Goal: Navigation & Orientation: Find specific page/section

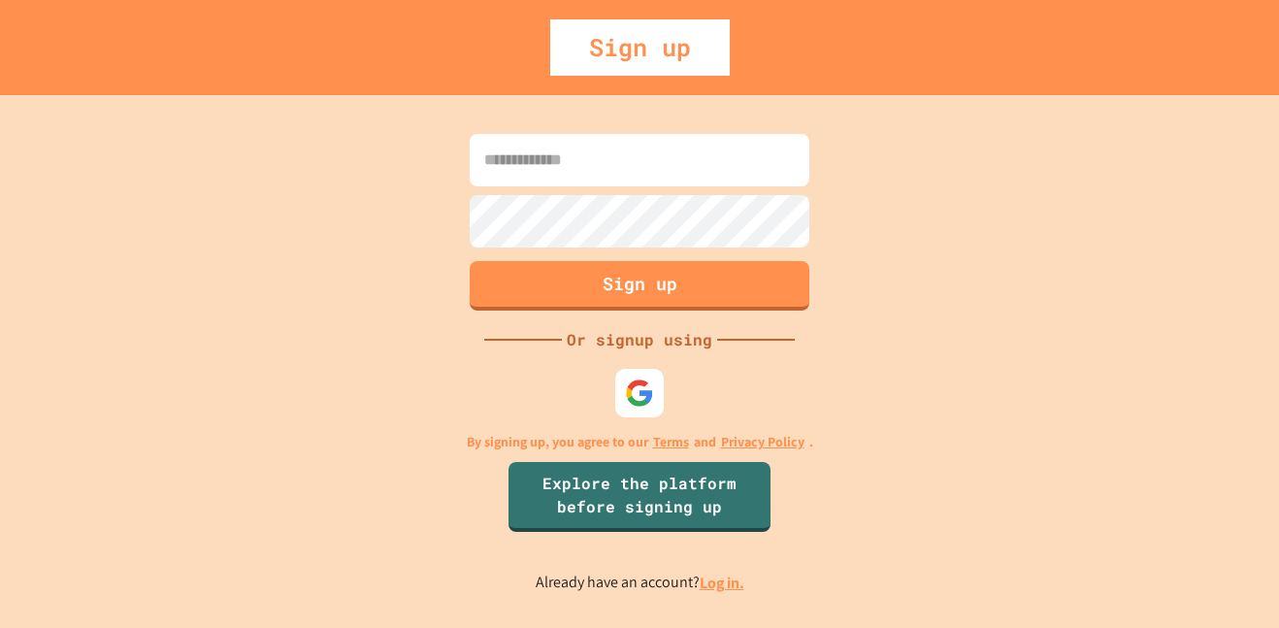
click at [641, 388] on img at bounding box center [639, 392] width 29 height 29
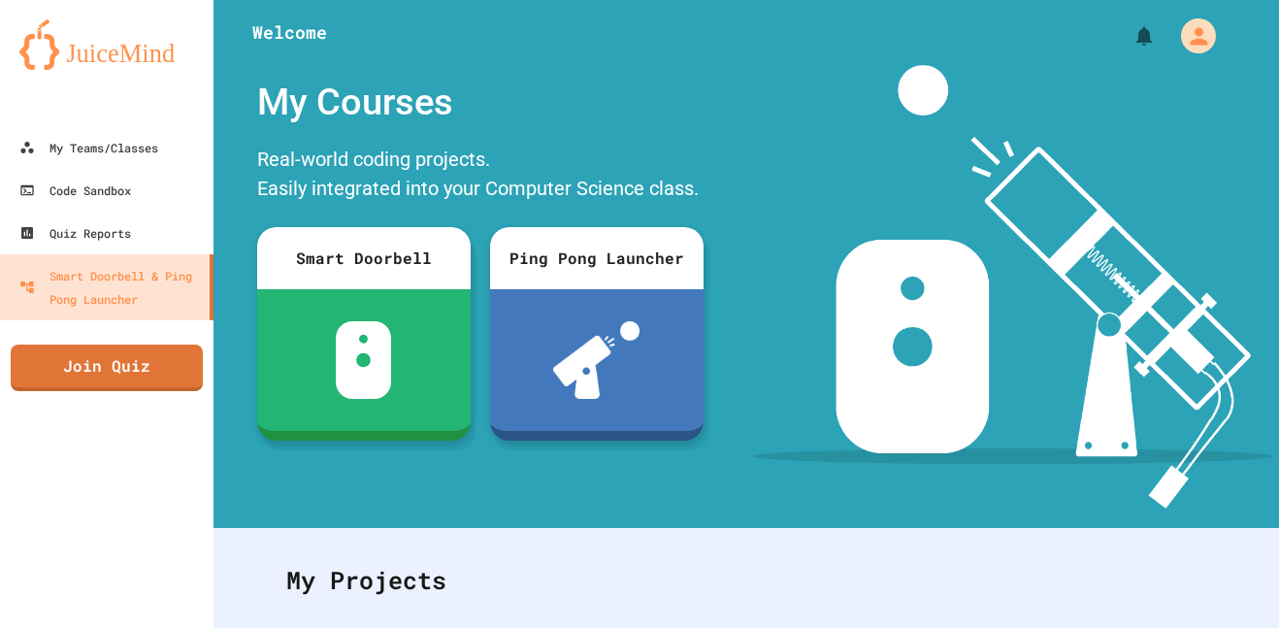
click at [698, 112] on div "My Courses" at bounding box center [480, 102] width 466 height 75
click at [643, 180] on div "Real-world coding projects. Easily integrated into your Computer Science class." at bounding box center [480, 176] width 466 height 73
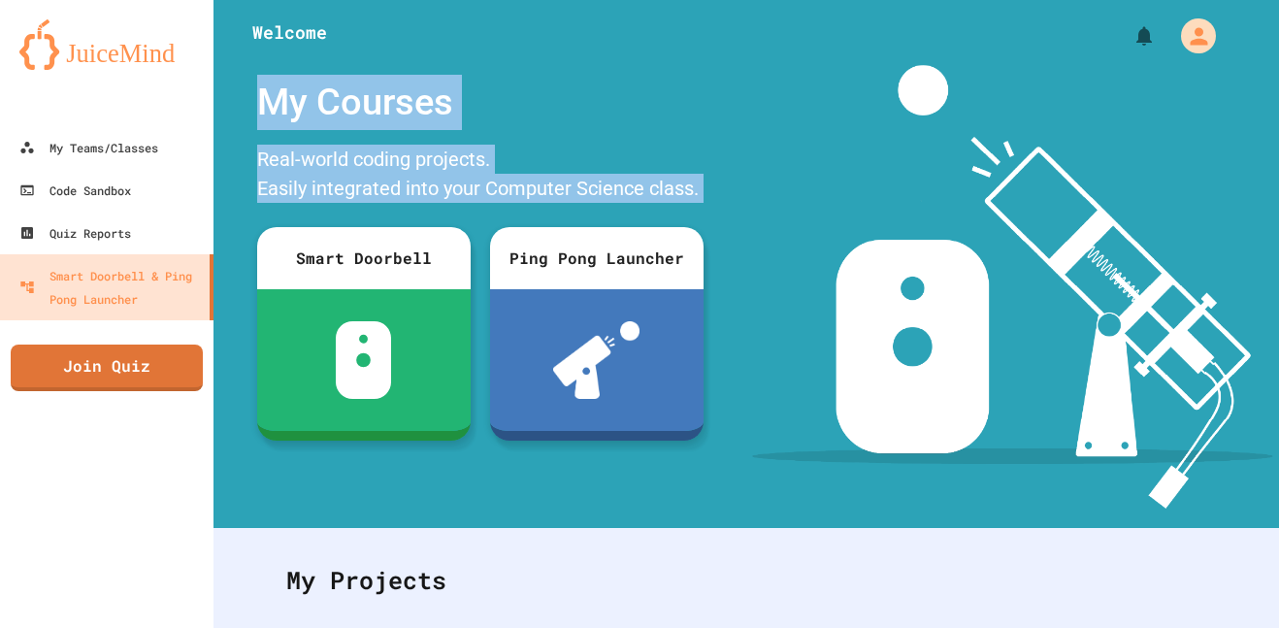
drag, startPoint x: 643, startPoint y: 180, endPoint x: 452, endPoint y: 104, distance: 205.6
click at [452, 104] on div "My Courses Real-world coding projects. Easily integrated into your Computer Sci…" at bounding box center [480, 257] width 466 height 385
click at [453, 103] on div "My Courses" at bounding box center [480, 102] width 466 height 75
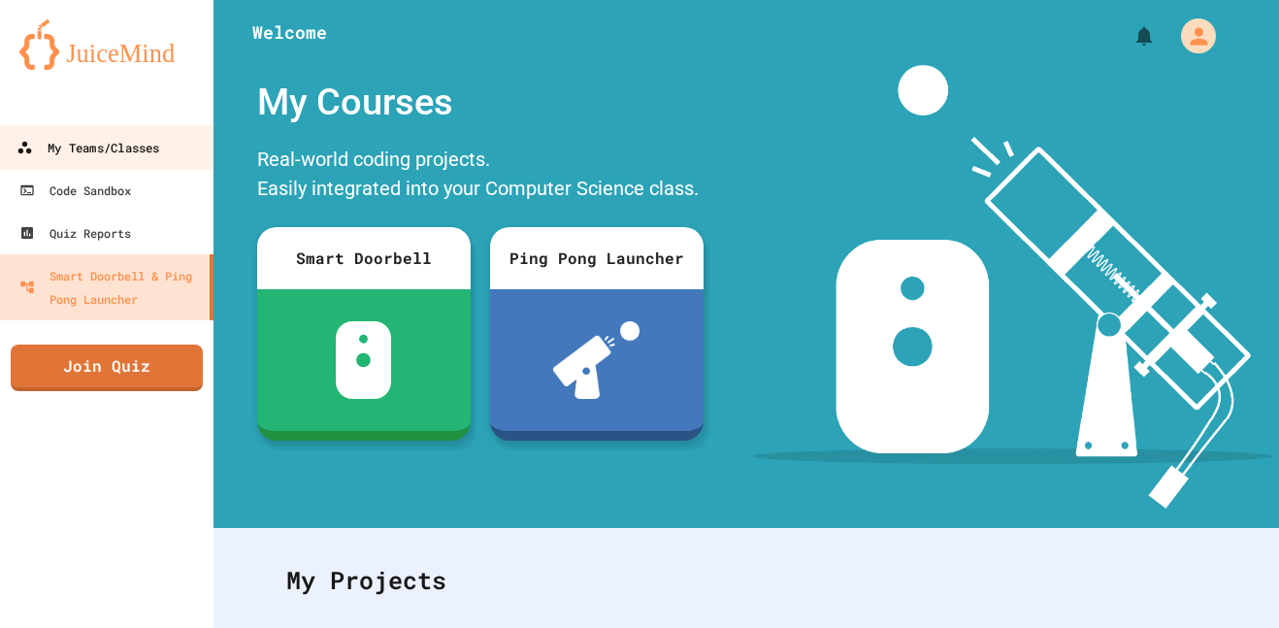
click at [147, 138] on div "My Teams/Classes" at bounding box center [87, 148] width 143 height 24
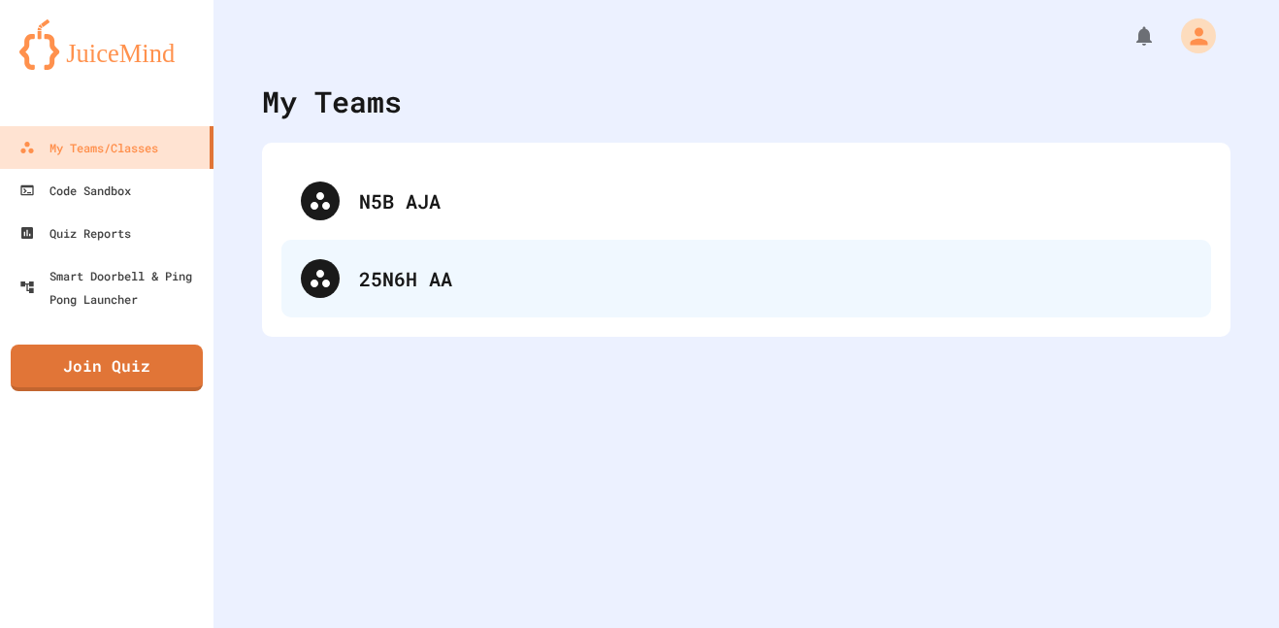
click at [360, 304] on div "25N6H AA" at bounding box center [746, 279] width 930 height 78
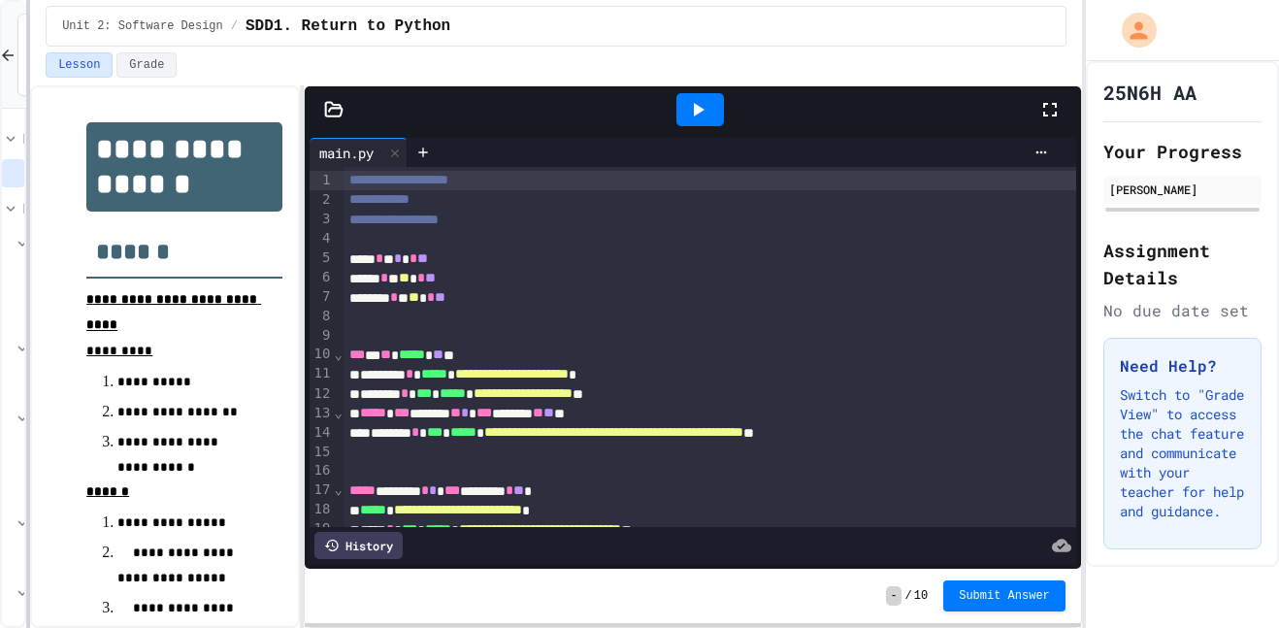
click at [0, 205] on html "**********" at bounding box center [639, 314] width 1279 height 628
